Goal: Task Accomplishment & Management: Complete application form

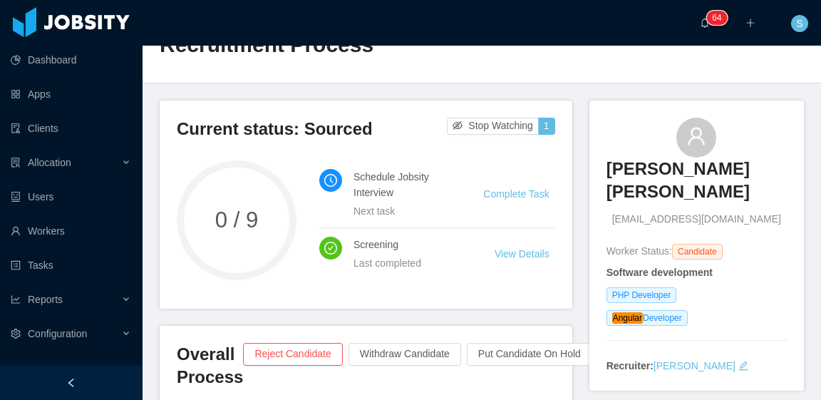
scroll to position [71, 0]
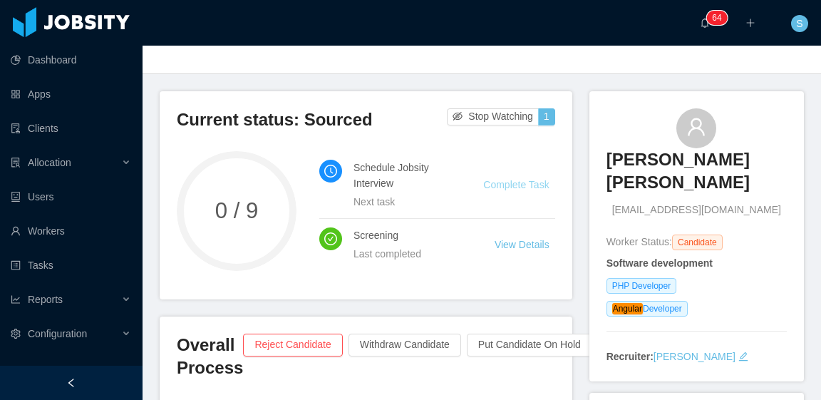
click at [523, 179] on link "Complete Task" at bounding box center [516, 184] width 66 height 11
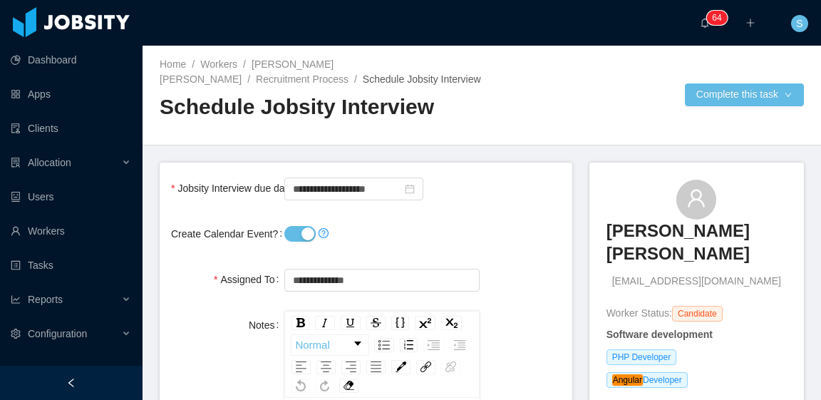
click at [298, 239] on button "Create Calendar Event?" at bounding box center [300, 234] width 31 height 16
click at [347, 189] on input "**********" at bounding box center [354, 189] width 139 height 23
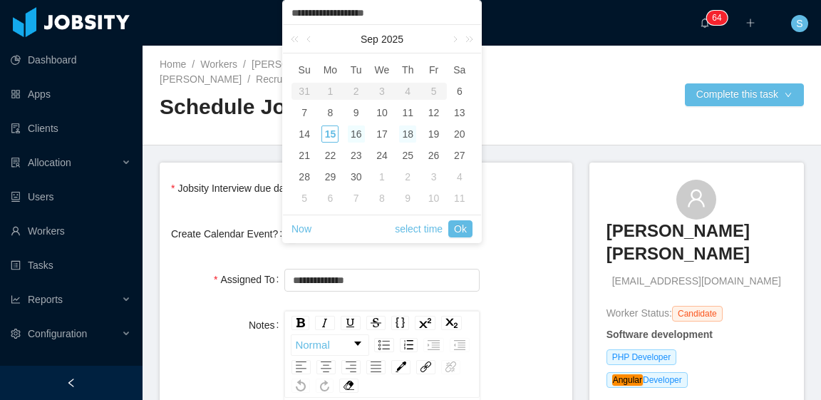
click at [361, 135] on div "16" at bounding box center [356, 134] width 17 height 17
type input "**********"
click at [459, 229] on link "Ok" at bounding box center [461, 228] width 24 height 17
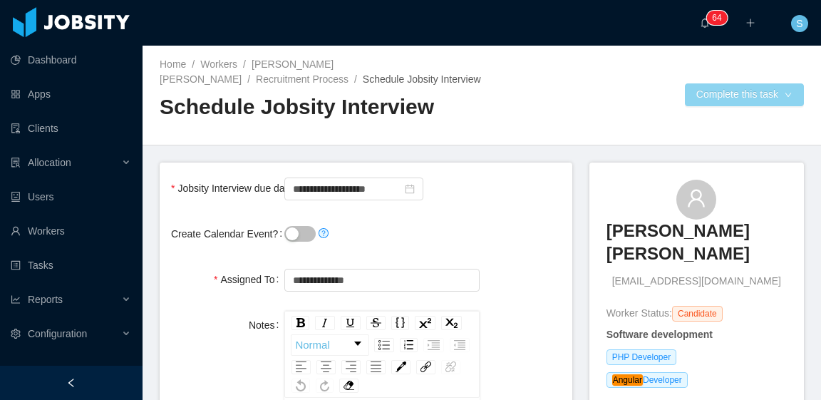
click at [695, 98] on button "Complete this task" at bounding box center [744, 94] width 119 height 23
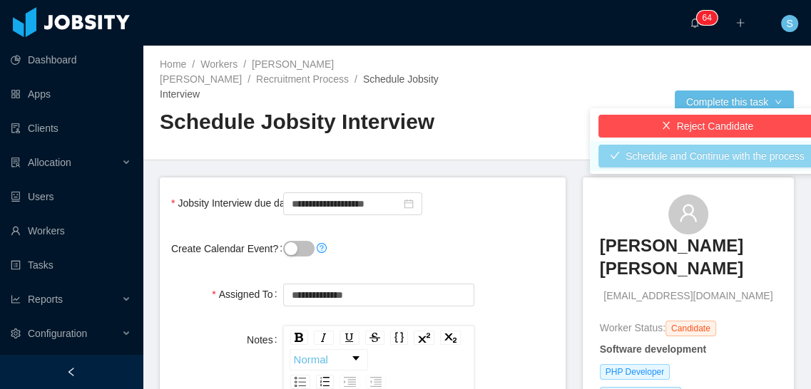
click at [698, 162] on button "Schedule and Continue with the process" at bounding box center [706, 156] width 217 height 23
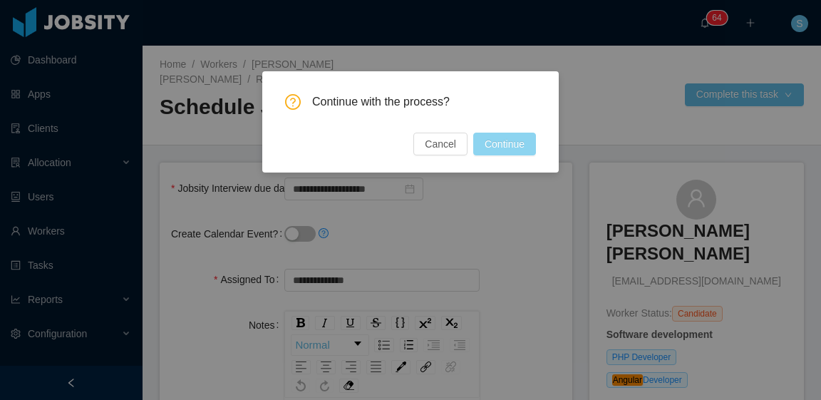
click at [513, 142] on button "Continue" at bounding box center [504, 144] width 63 height 23
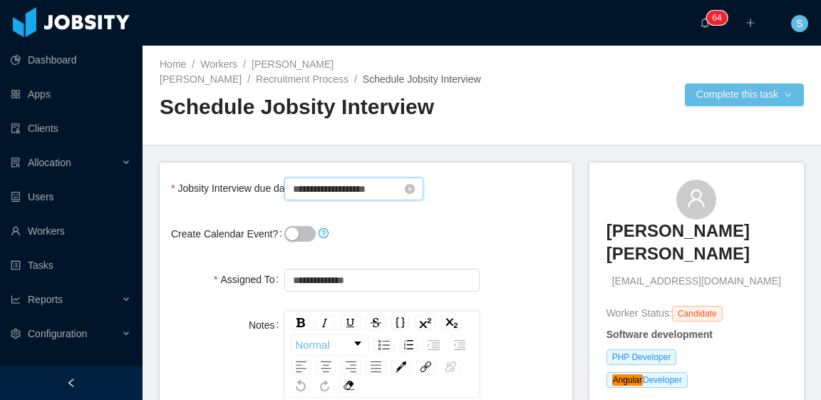
click at [345, 185] on input "**********" at bounding box center [354, 189] width 139 height 23
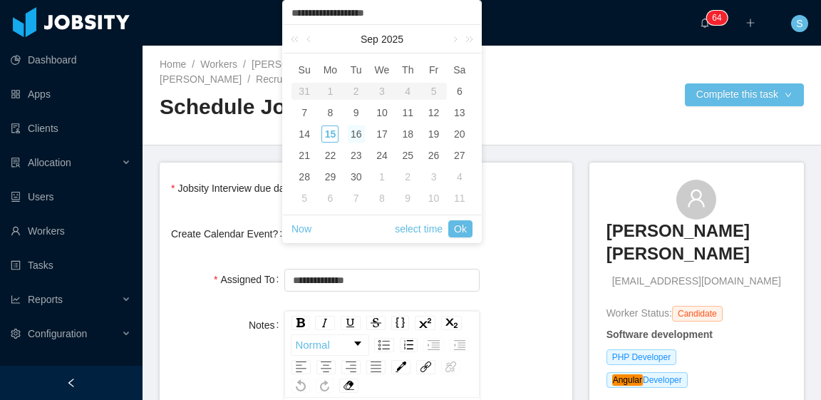
click at [357, 132] on div "16" at bounding box center [356, 134] width 17 height 17
click at [461, 228] on link "Ok" at bounding box center [461, 228] width 24 height 17
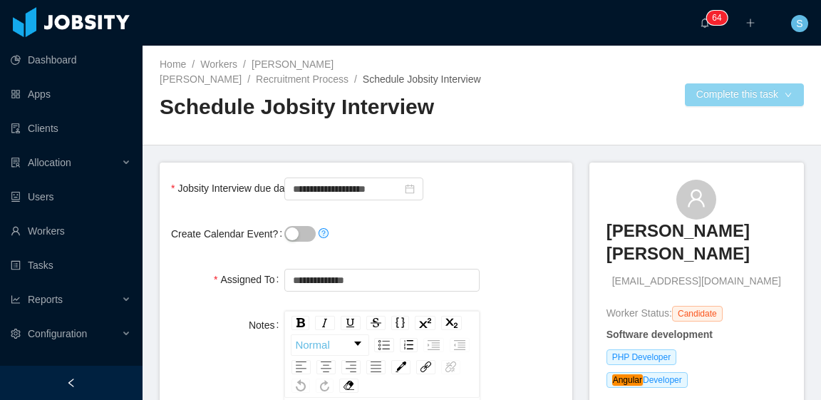
click at [720, 95] on button "Complete this task" at bounding box center [744, 94] width 119 height 23
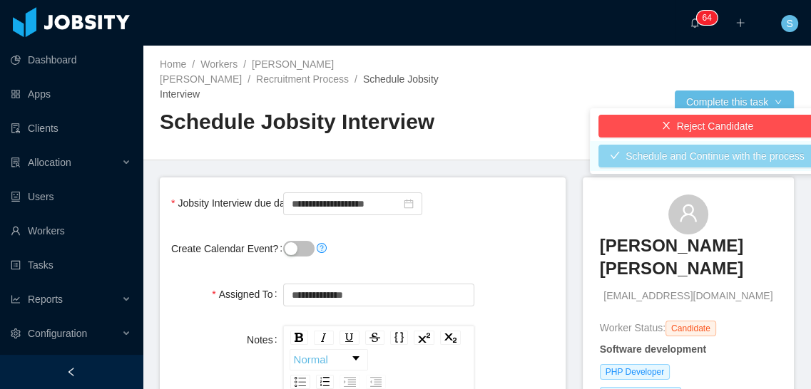
click at [707, 150] on button "Schedule and Continue with the process" at bounding box center [706, 156] width 217 height 23
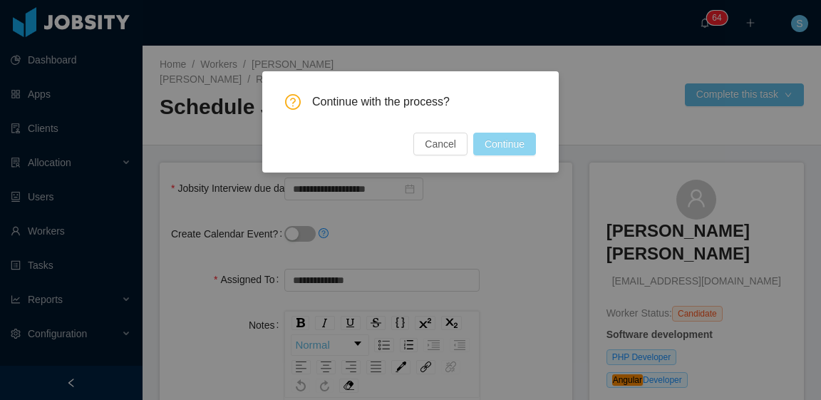
click at [514, 153] on button "Continue" at bounding box center [504, 144] width 63 height 23
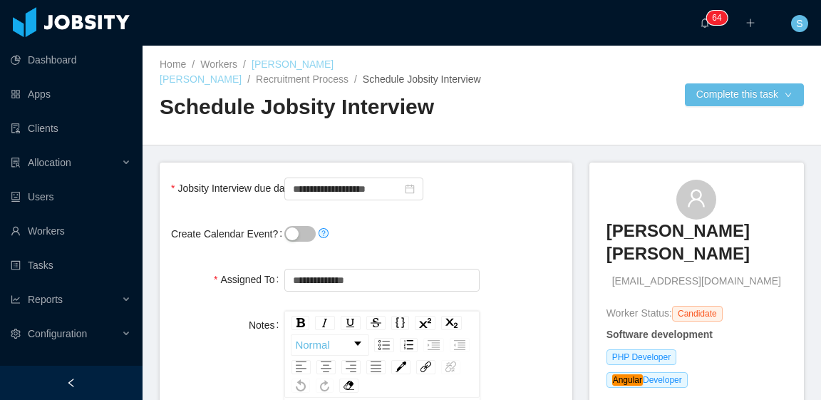
click at [334, 63] on link "Jose Luis Pulgarin Acevedo" at bounding box center [247, 71] width 174 height 26
